Goal: Transaction & Acquisition: Obtain resource

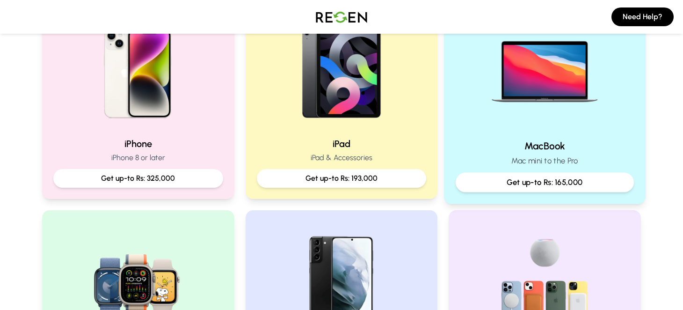
scroll to position [421, 0]
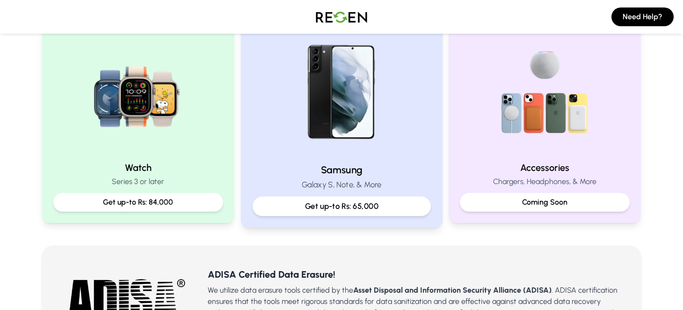
click at [323, 204] on p "Get up-to Rs: 65,000" at bounding box center [341, 206] width 162 height 12
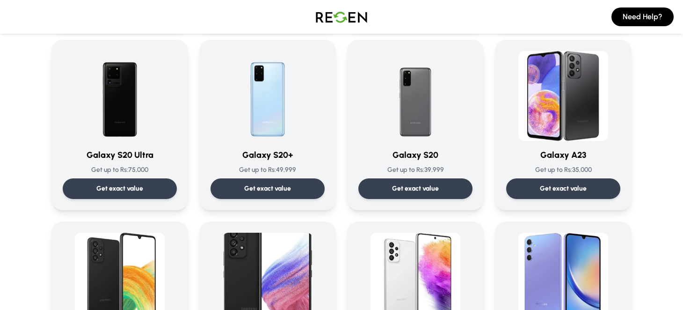
scroll to position [1519, 0]
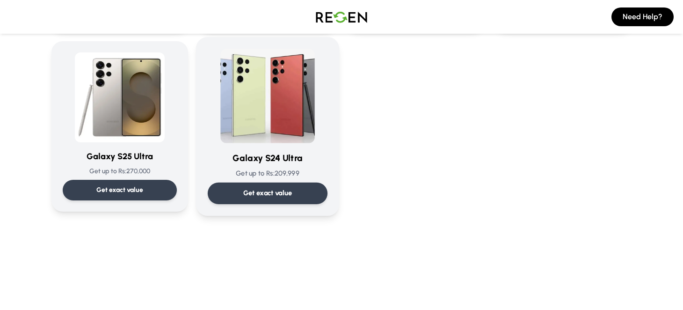
click at [283, 92] on img at bounding box center [267, 96] width 95 height 95
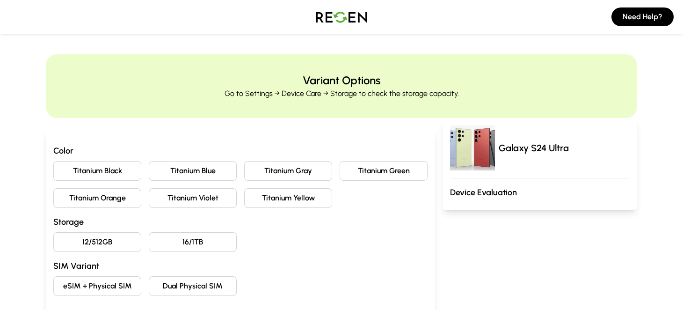
click at [317, 168] on button "Titanium Gray" at bounding box center [288, 171] width 88 height 20
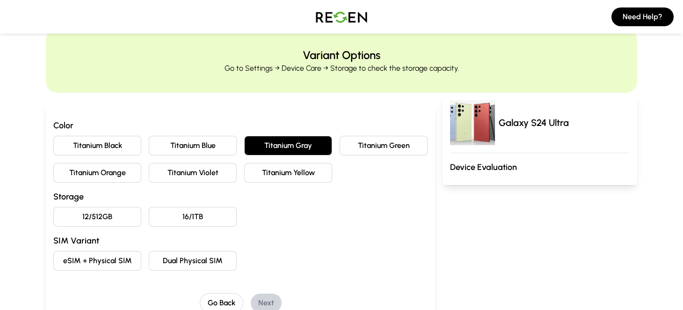
scroll to position [46, 0]
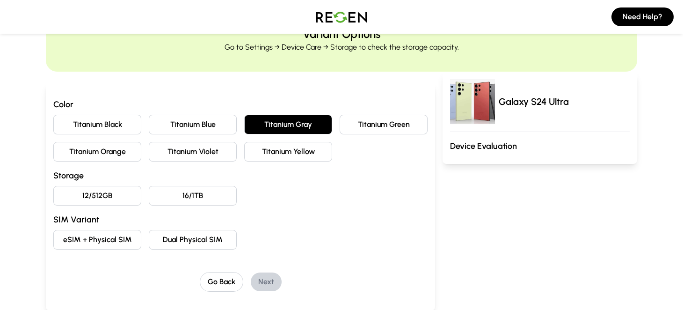
click at [106, 195] on button "12/512GB" at bounding box center [97, 196] width 88 height 20
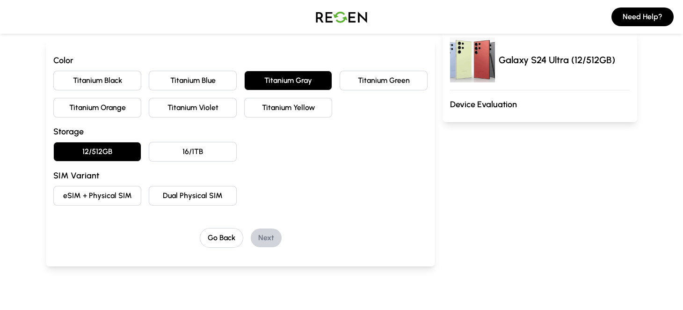
scroll to position [140, 0]
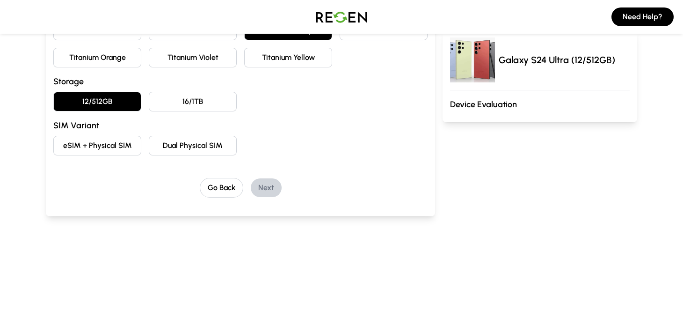
click at [168, 140] on button "Dual Physical SIM" at bounding box center [193, 146] width 88 height 20
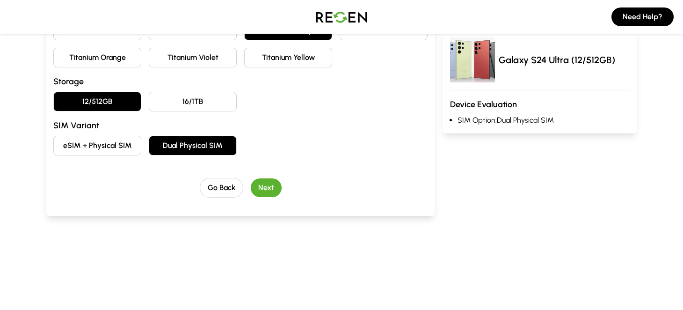
click at [90, 136] on button "eSIM + Physical SIM" at bounding box center [97, 146] width 88 height 20
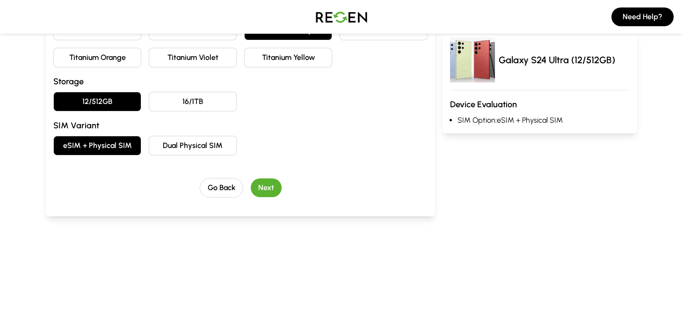
click at [173, 139] on button "Dual Physical SIM" at bounding box center [193, 146] width 88 height 20
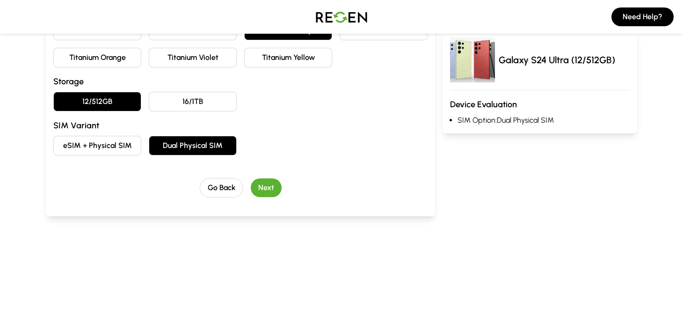
click at [260, 190] on button "Next" at bounding box center [266, 187] width 31 height 19
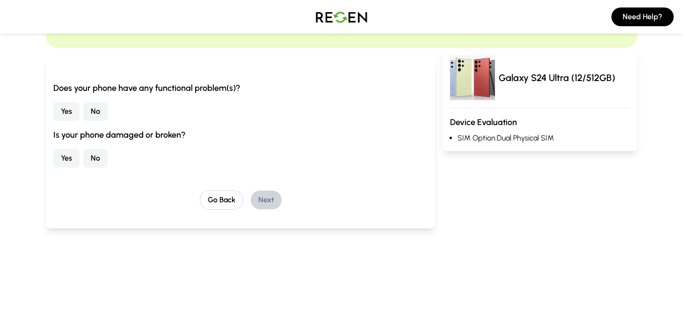
scroll to position [54, 0]
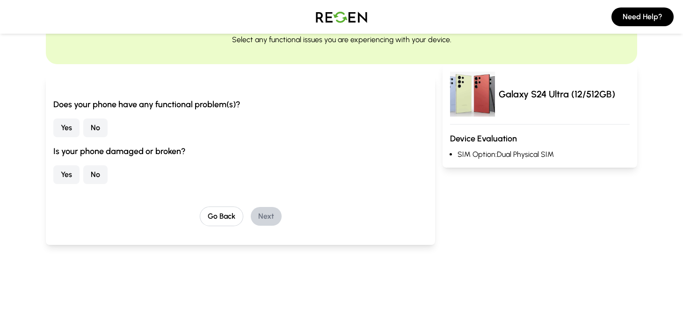
click at [94, 126] on button "No" at bounding box center [95, 127] width 24 height 19
click at [100, 176] on button "No" at bounding box center [95, 174] width 24 height 19
click at [263, 213] on button "Next" at bounding box center [266, 216] width 31 height 19
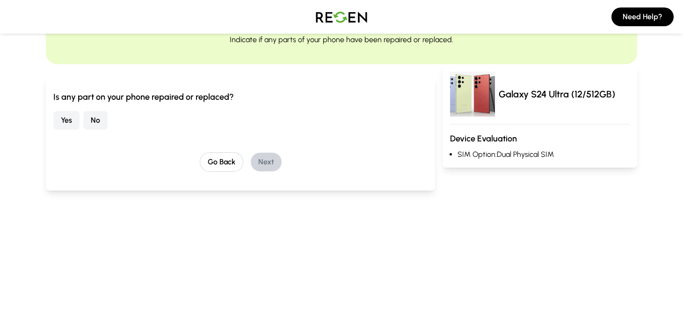
click at [102, 121] on button "No" at bounding box center [95, 120] width 24 height 19
click at [273, 162] on button "Next" at bounding box center [266, 162] width 31 height 19
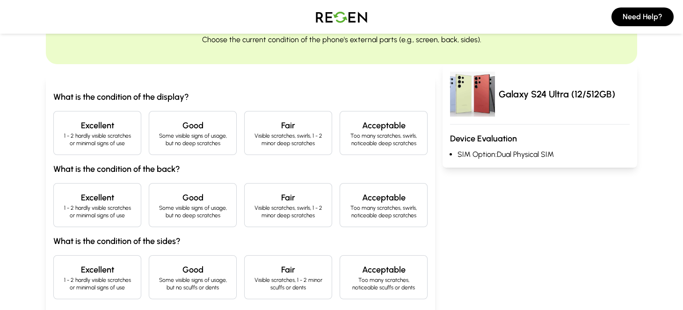
click at [106, 152] on div "Excellent 1 - 2 hardly visible scratches or minimal signs of use" at bounding box center [97, 133] width 88 height 44
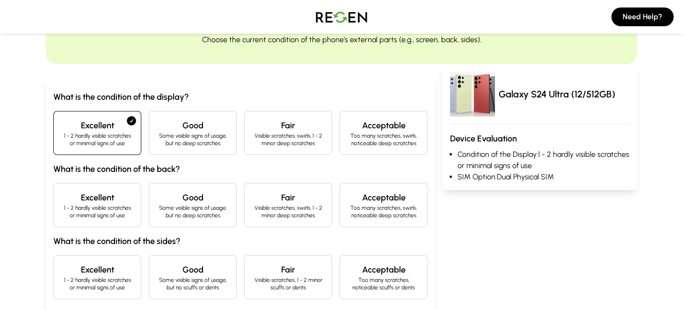
click at [91, 212] on p "1 - 2 hardly visible scratches or minimal signs of use" at bounding box center [97, 211] width 72 height 15
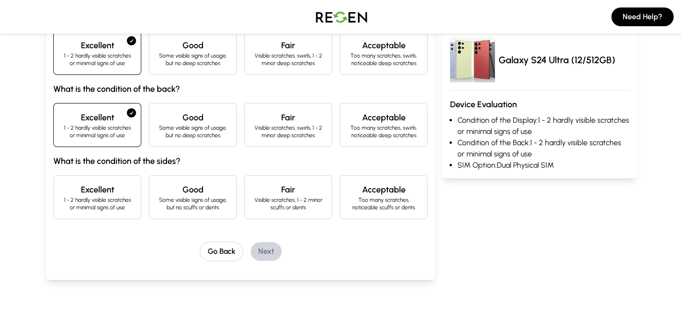
scroll to position [148, 0]
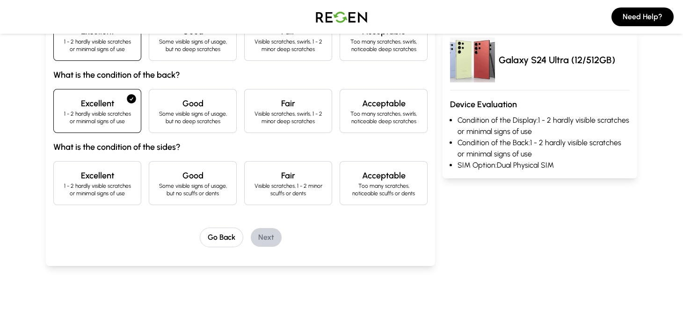
click at [96, 195] on p "1 - 2 hardly visible scratches or minimal signs of use" at bounding box center [97, 189] width 72 height 15
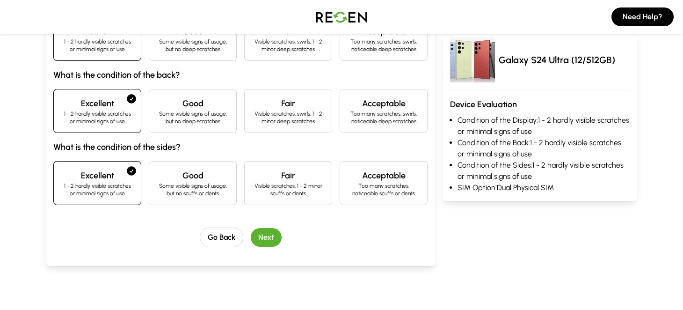
click at [265, 236] on button "Next" at bounding box center [266, 237] width 31 height 19
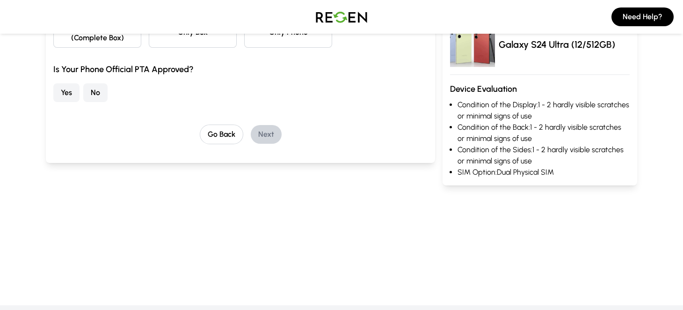
scroll to position [45, 0]
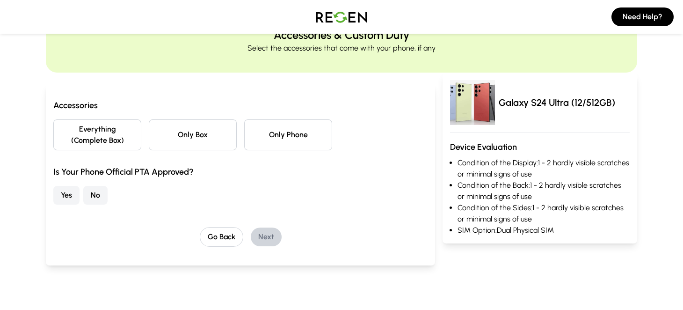
click at [113, 143] on button "Everything (Complete Box)" at bounding box center [97, 134] width 88 height 31
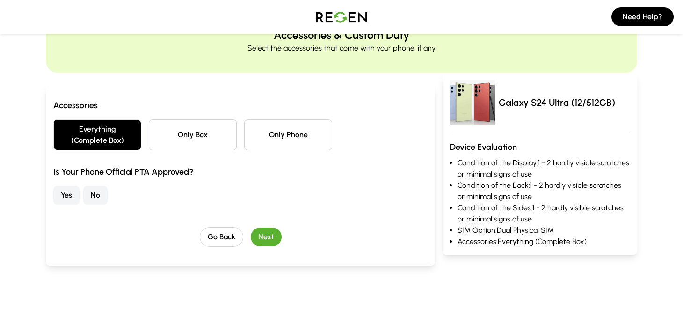
click at [74, 194] on button "Yes" at bounding box center [66, 195] width 26 height 19
click at [269, 236] on button "Next" at bounding box center [266, 236] width 31 height 19
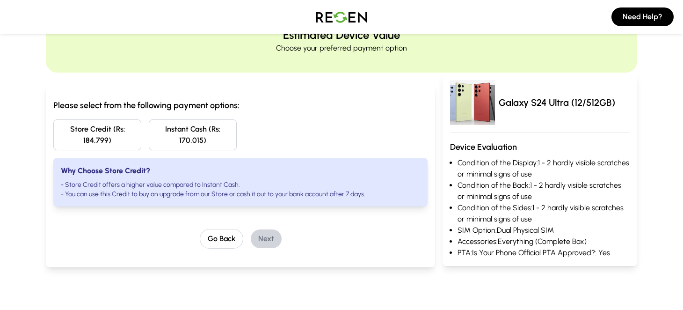
drag, startPoint x: 81, startPoint y: 103, endPoint x: 251, endPoint y: 103, distance: 169.4
click at [251, 103] on h3 "Please select from the following payment options:" at bounding box center [240, 105] width 374 height 13
drag, startPoint x: 241, startPoint y: 106, endPoint x: 40, endPoint y: 106, distance: 200.3
click at [40, 106] on div "Estimated Device Value Choose your preferred payment option Please select from …" at bounding box center [341, 149] width 683 height 281
click at [207, 140] on button "Instant Cash (Rs: 170,015)" at bounding box center [193, 134] width 88 height 31
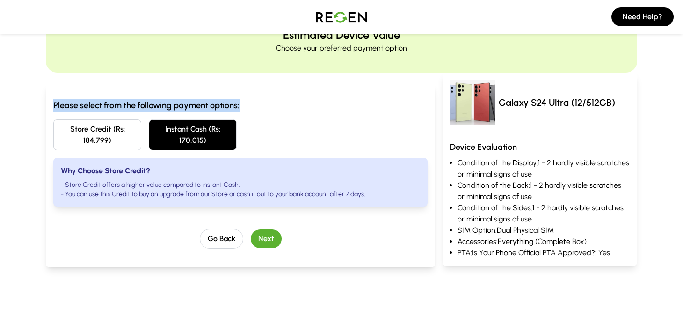
click at [268, 239] on button "Next" at bounding box center [266, 238] width 31 height 19
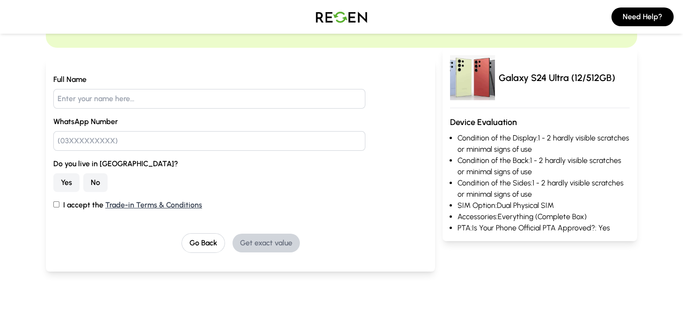
scroll to position [187, 0]
